Goal: Find contact information: Find contact information

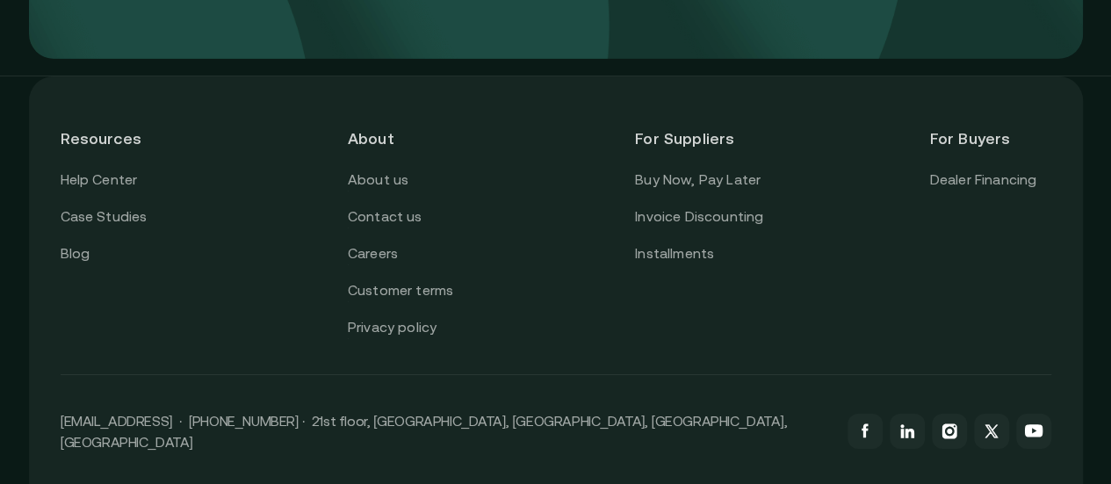
scroll to position [6447, 0]
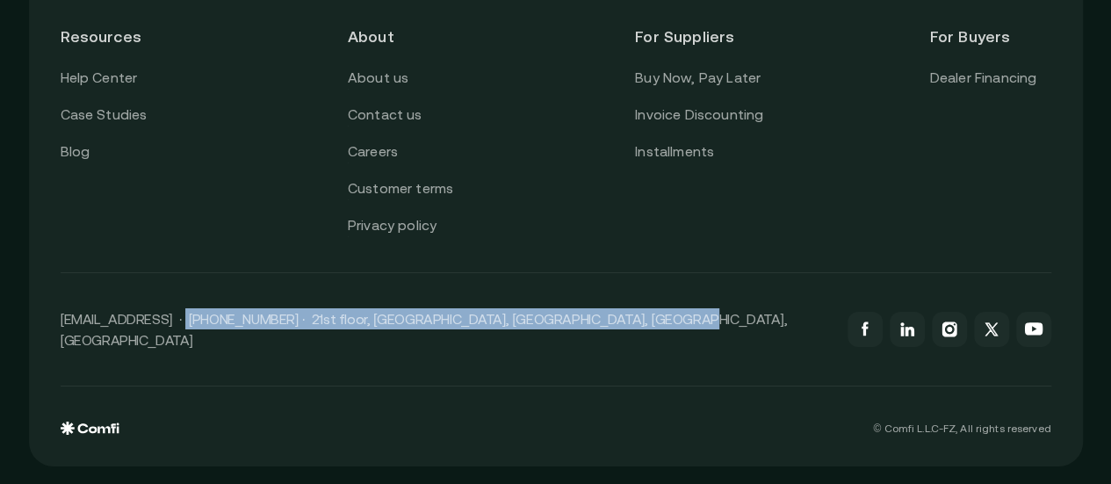
drag, startPoint x: 185, startPoint y: 338, endPoint x: 652, endPoint y: 340, distance: 467.1
click at [652, 340] on p "[EMAIL_ADDRESS] · [PHONE_NUMBER] · 21st floor, [GEOGRAPHIC_DATA], [GEOGRAPHIC_D…" at bounding box center [445, 329] width 769 height 42
click at [570, 373] on div "[EMAIL_ADDRESS] · [PHONE_NUMBER] · 21st floor, [GEOGRAPHIC_DATA], [GEOGRAPHIC_D…" at bounding box center [556, 329] width 990 height 113
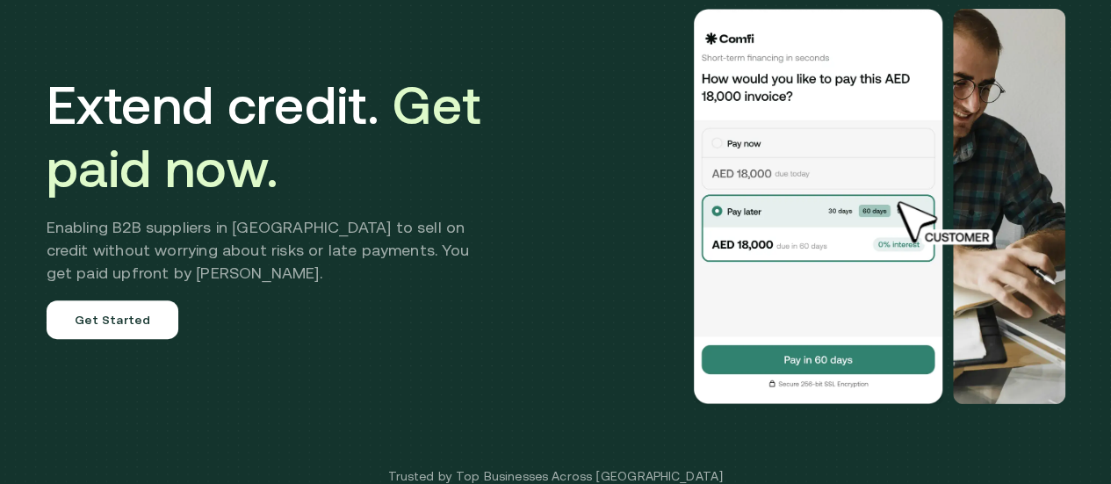
scroll to position [0, 0]
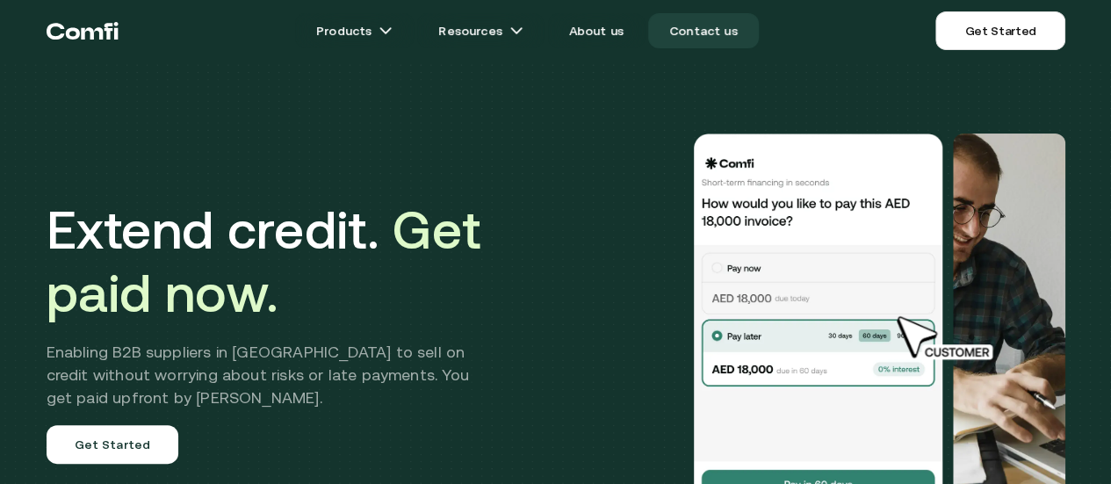
click at [674, 35] on link "Contact us" at bounding box center [703, 30] width 111 height 35
